Goal: Task Accomplishment & Management: Complete application form

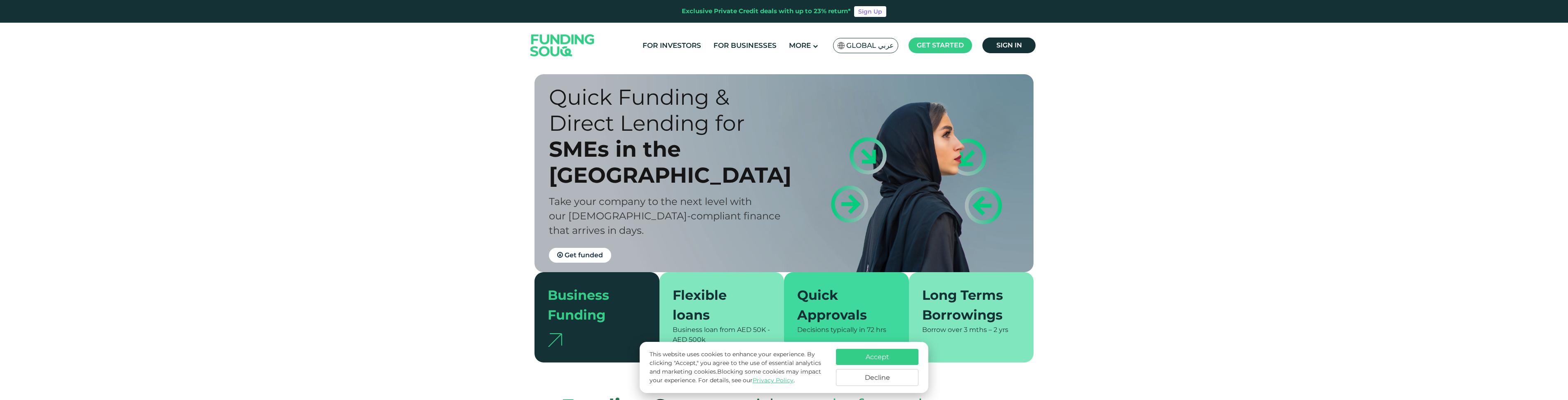
scroll to position [159, 0]
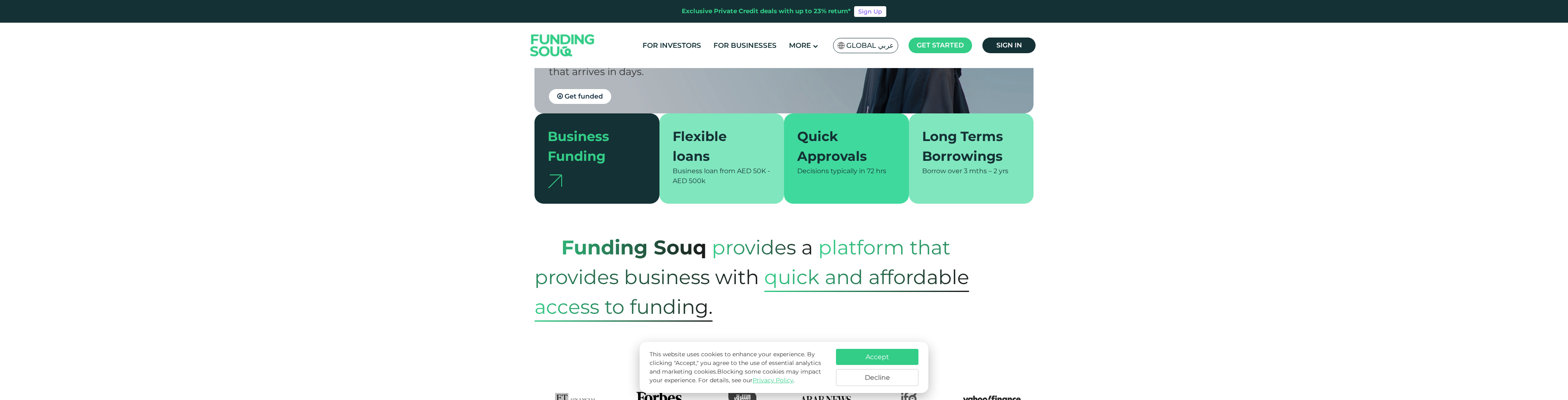
click at [839, 160] on div "Quick Approvals" at bounding box center [842, 146] width 89 height 40
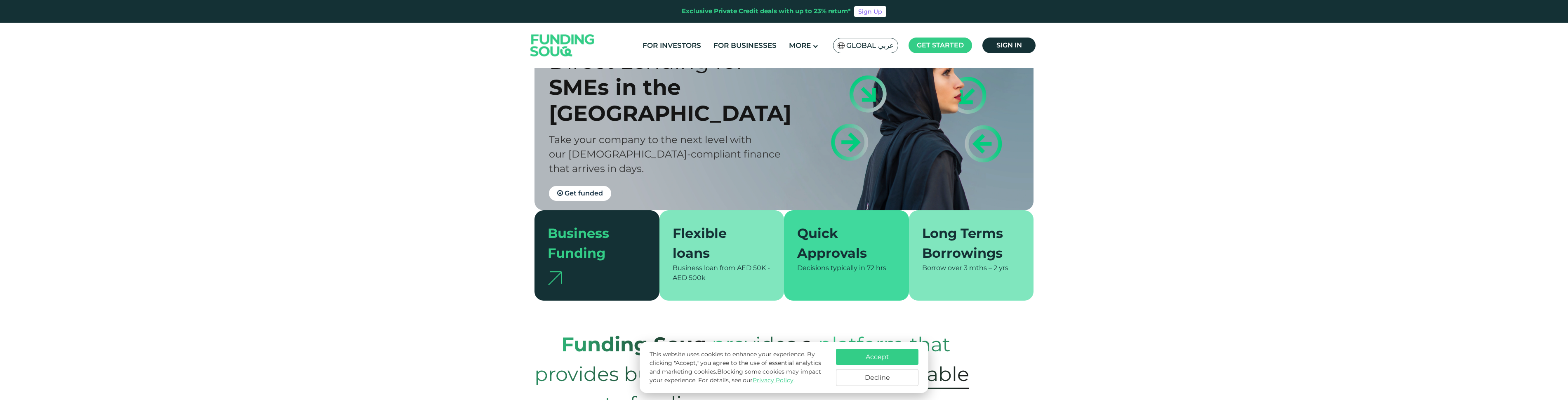
scroll to position [224, 0]
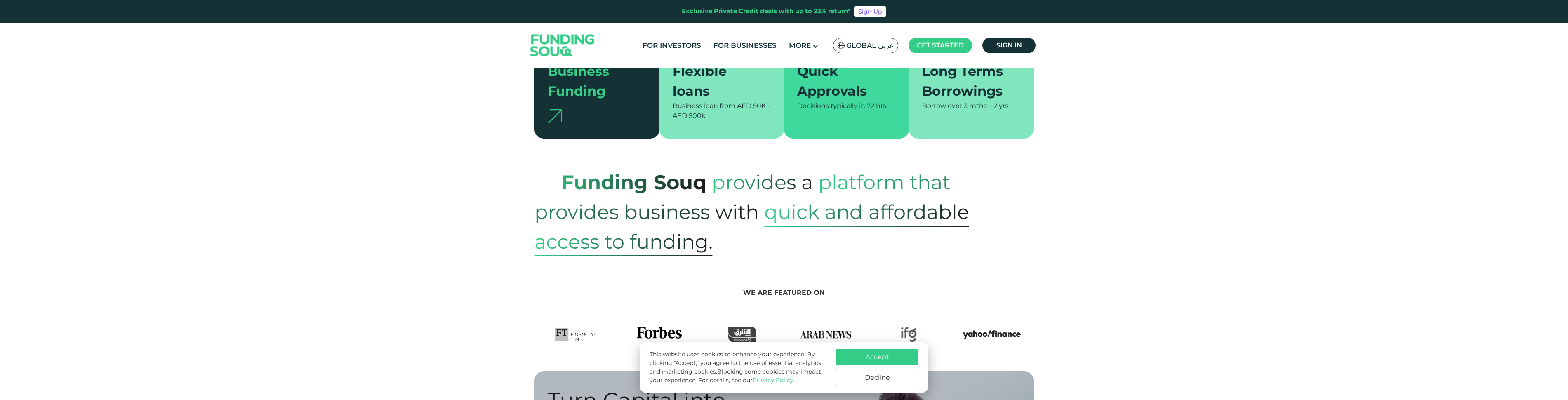
click at [912, 375] on button "Decline" at bounding box center [877, 377] width 83 height 17
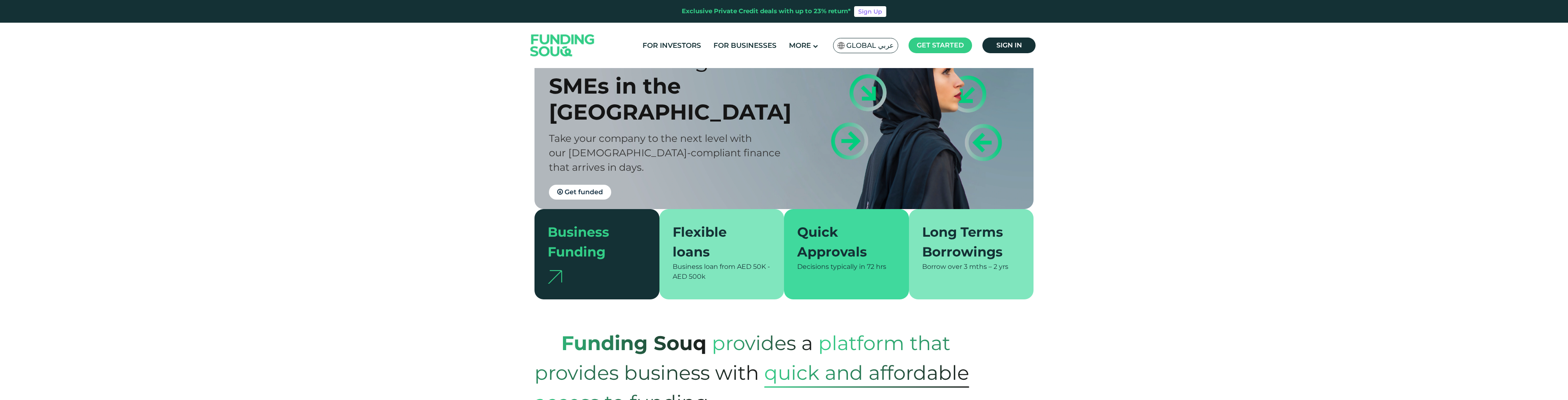
scroll to position [0, 0]
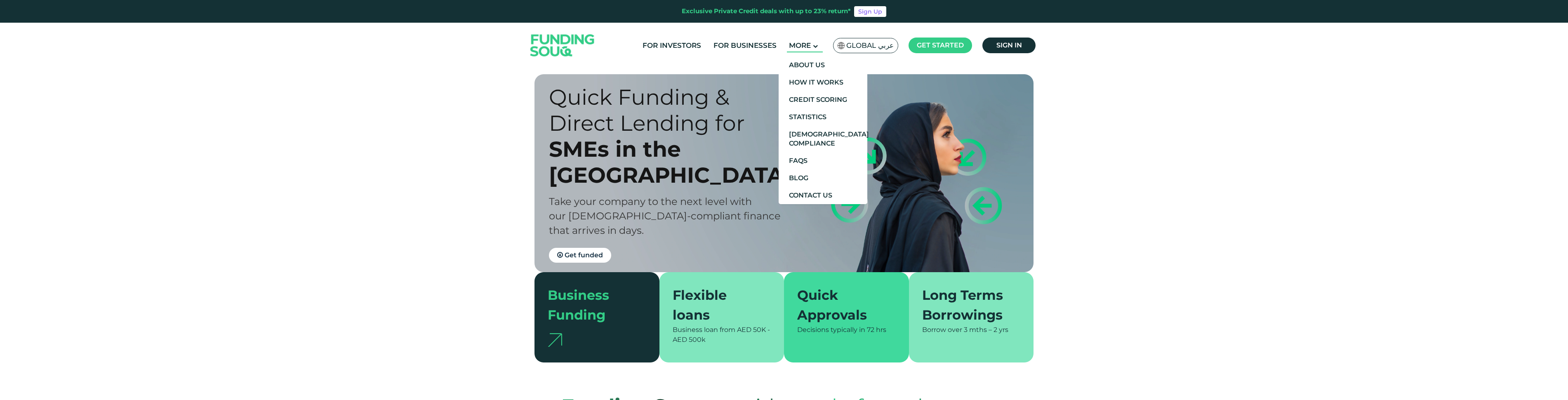
click at [819, 49] on main "More" at bounding box center [805, 46] width 36 height 13
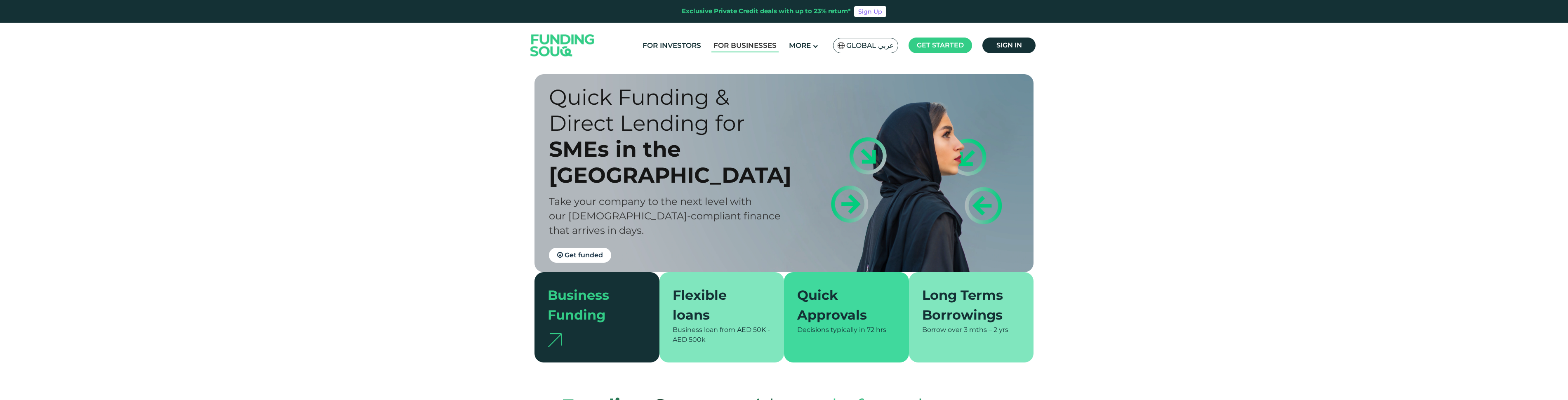
click at [753, 47] on link "For Businesses" at bounding box center [745, 46] width 67 height 13
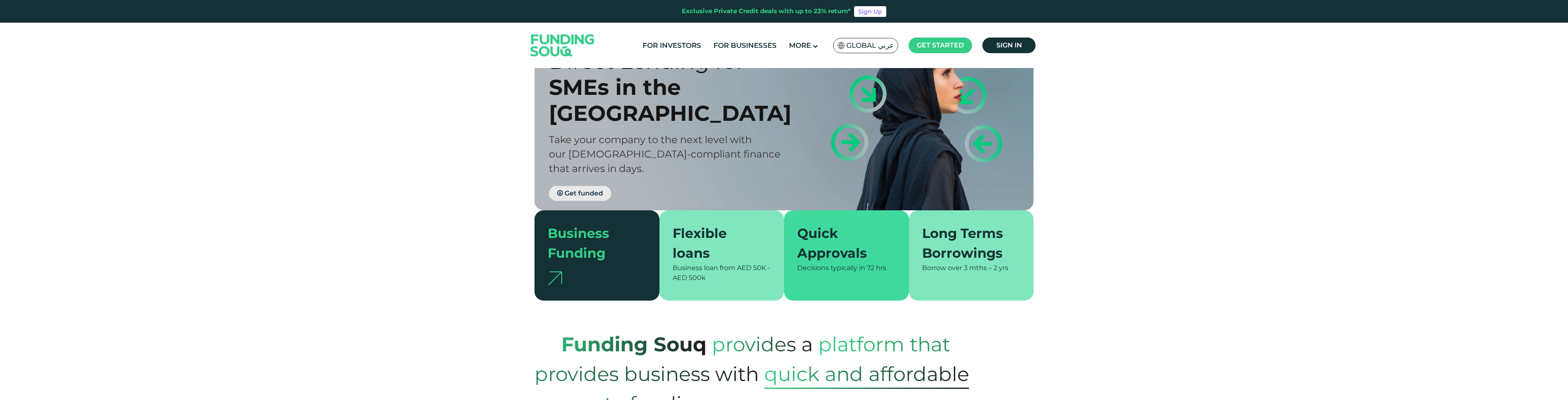
click at [569, 189] on span "Get funded" at bounding box center [584, 193] width 38 height 8
